Goal: Task Accomplishment & Management: Use online tool/utility

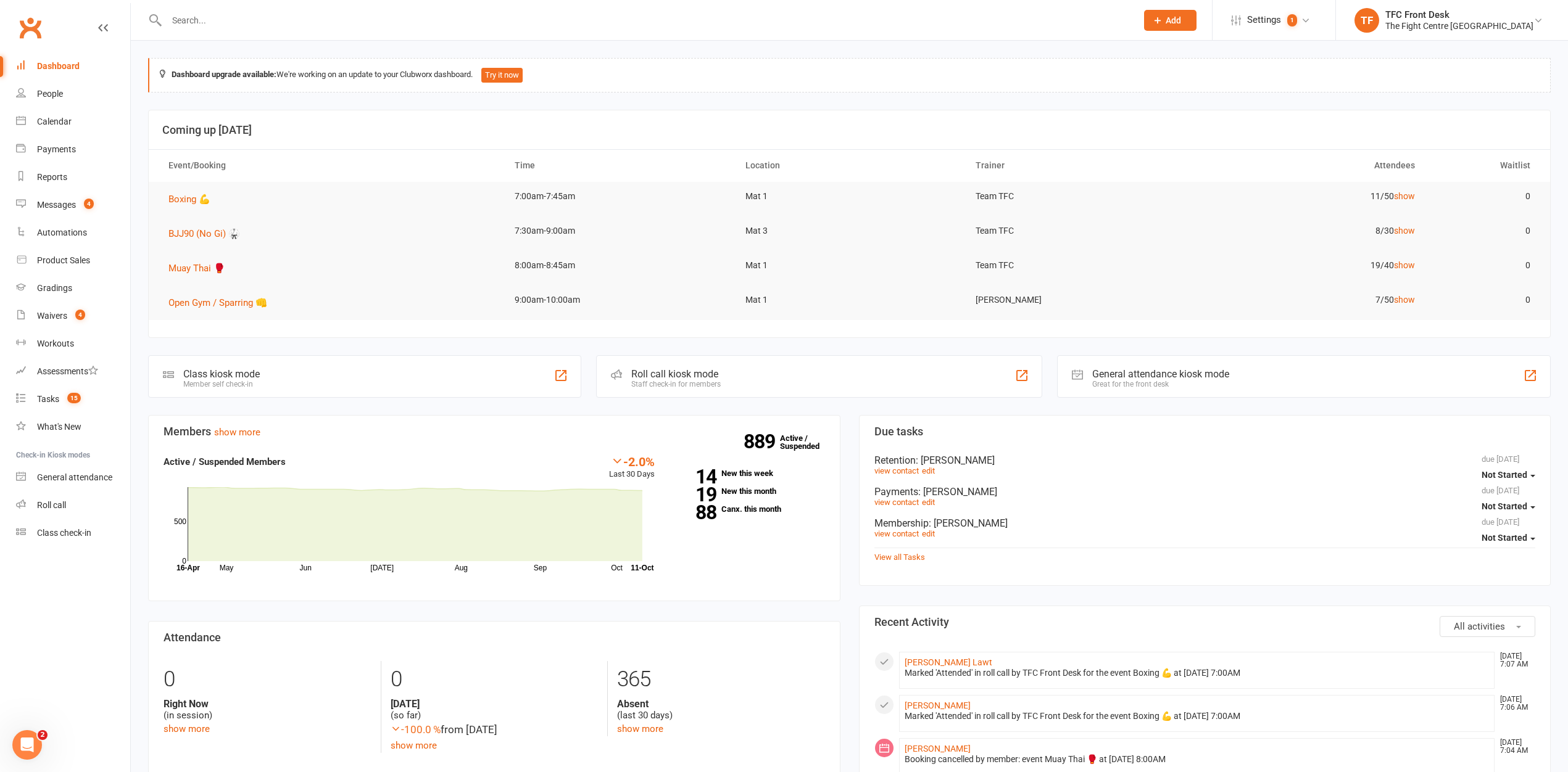
click at [671, 382] on div "Staff check-in for members" at bounding box center [676, 384] width 90 height 9
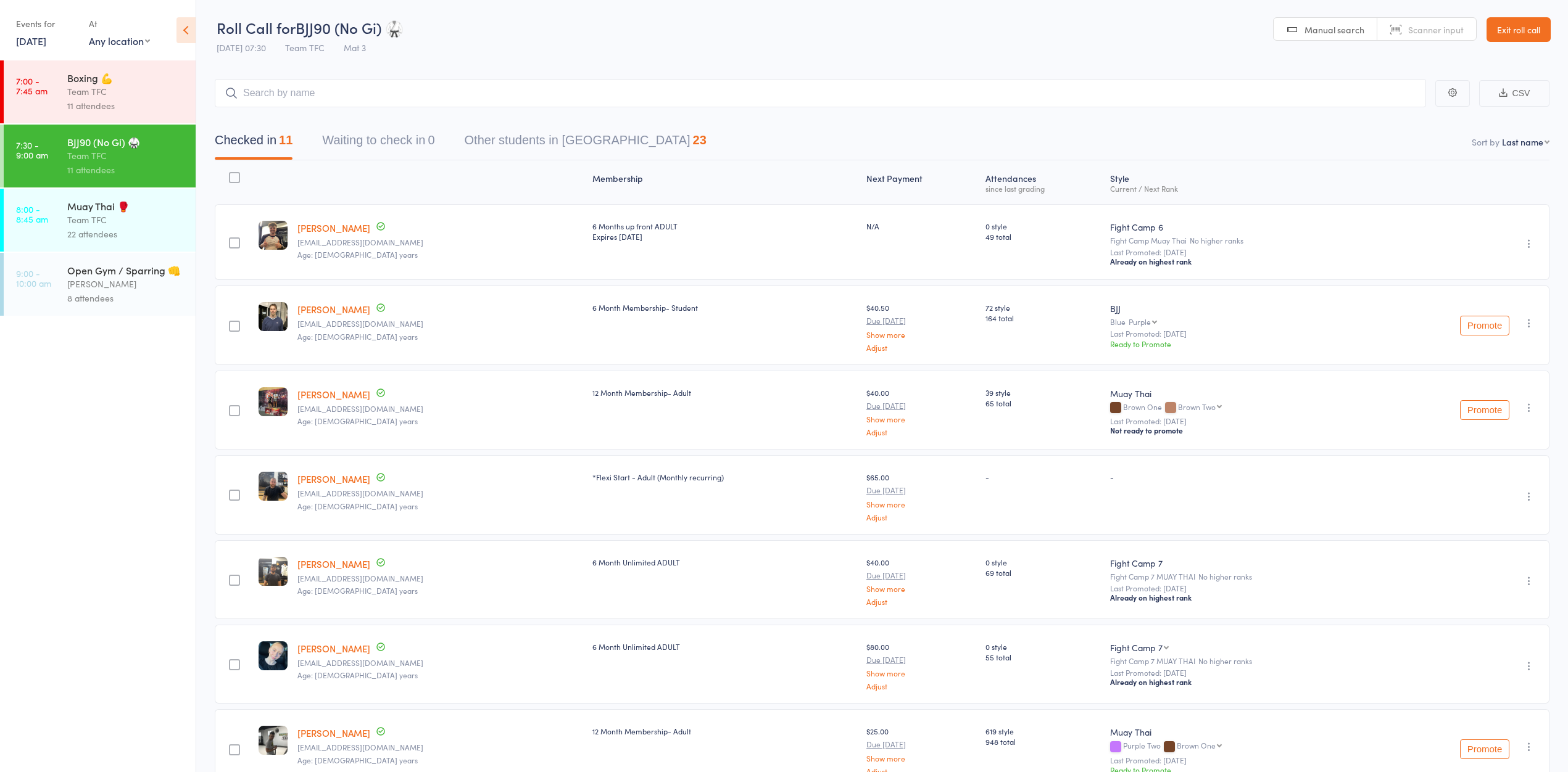
click at [148, 213] on div "Muay Thai 🥊" at bounding box center [126, 206] width 118 height 14
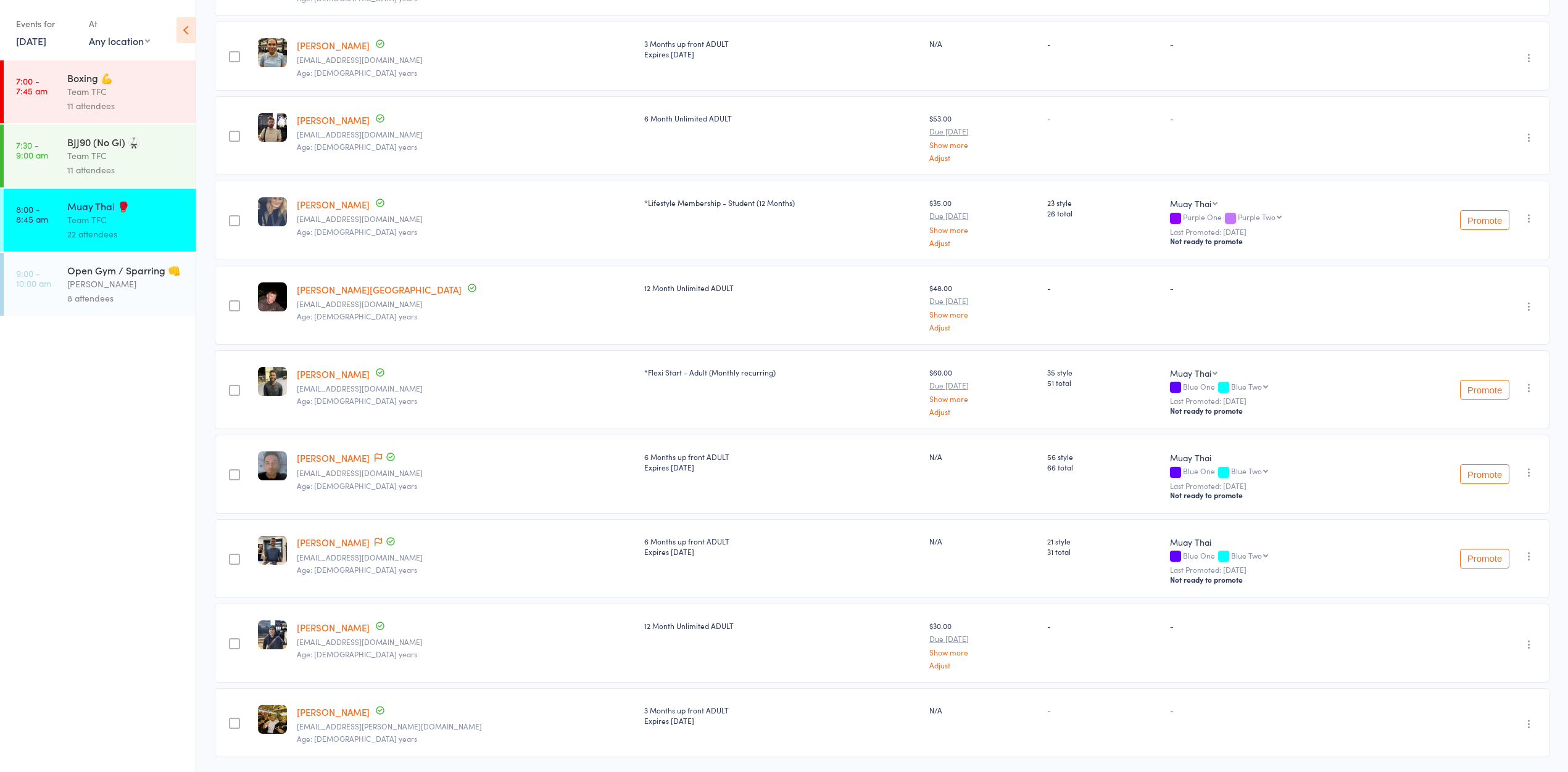
scroll to position [712, 0]
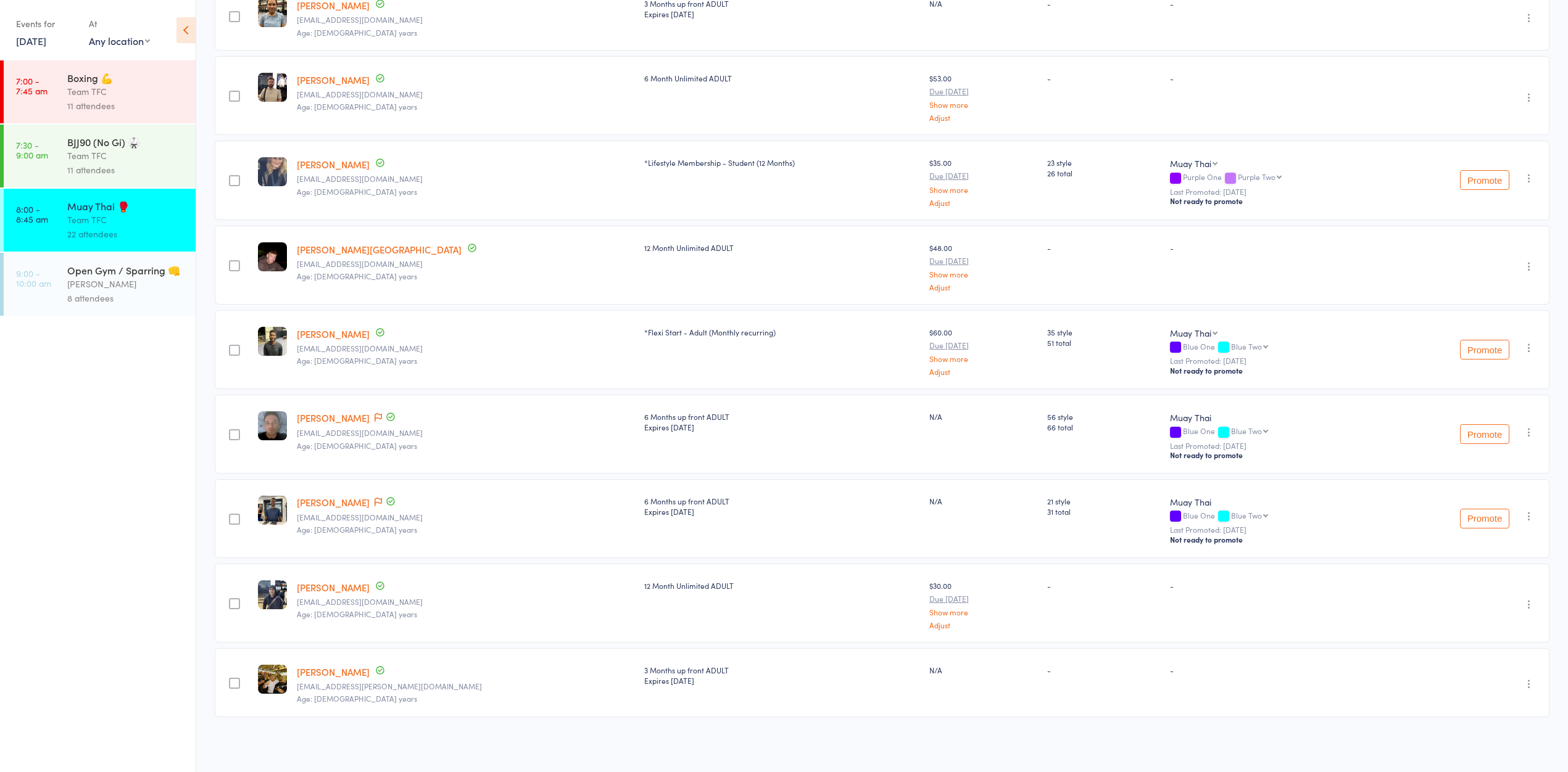
click at [1531, 264] on icon "button" at bounding box center [1529, 266] width 12 height 12
click at [1504, 293] on li "Undo check-in" at bounding box center [1485, 291] width 102 height 16
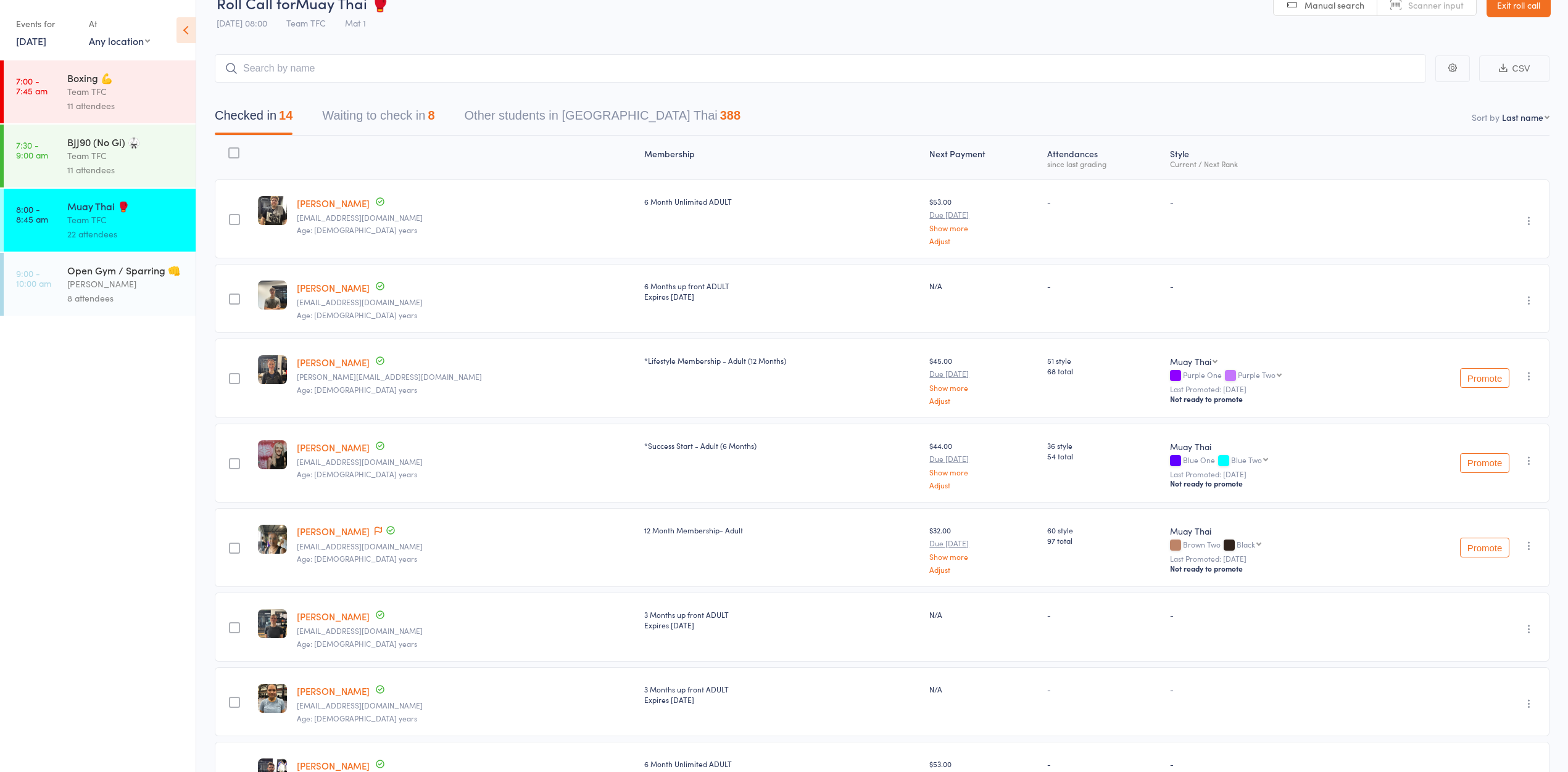
scroll to position [0, 0]
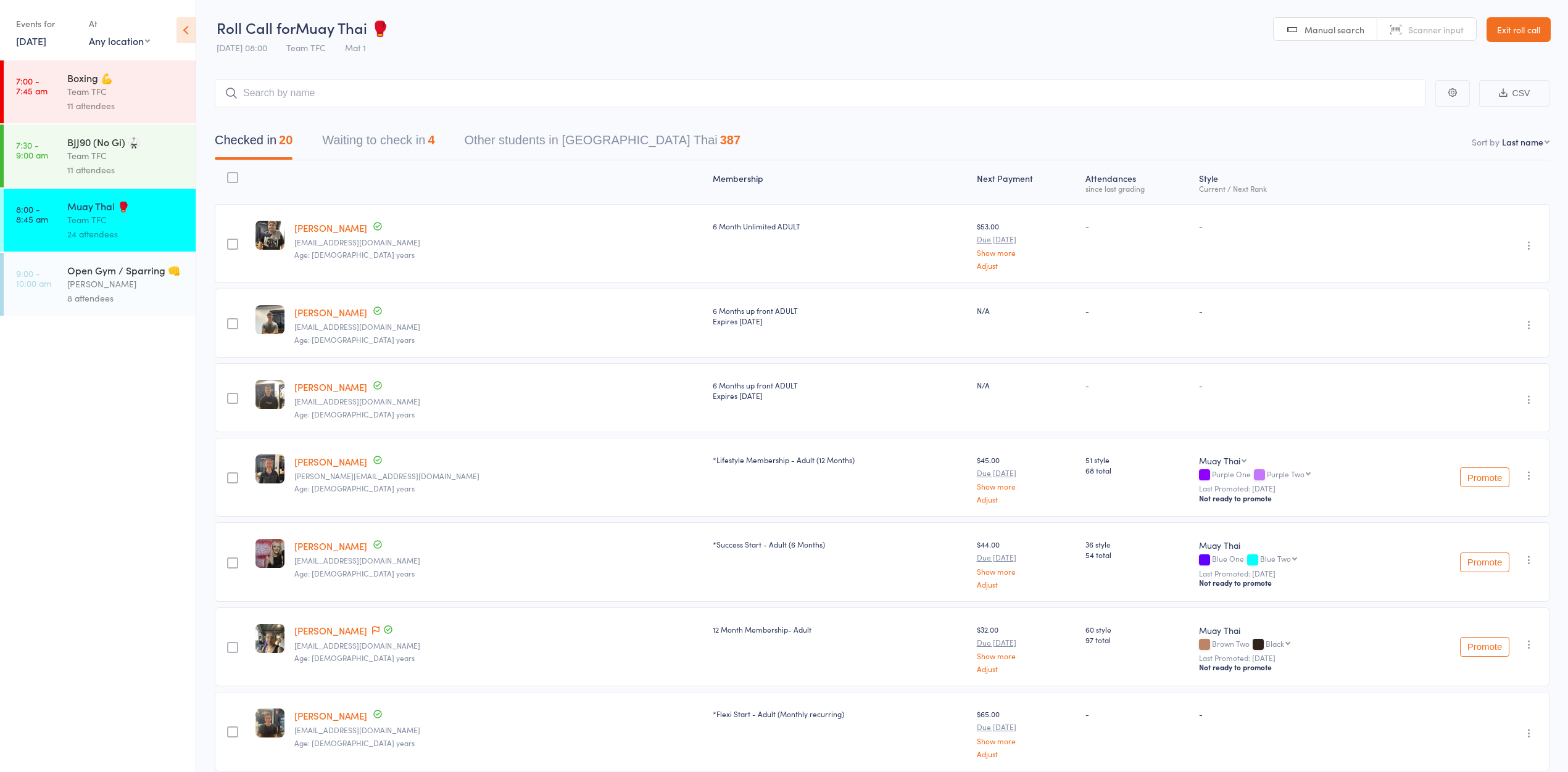
click at [1512, 34] on link "Exit roll call" at bounding box center [1518, 30] width 64 height 25
